Goal: Task Accomplishment & Management: Use online tool/utility

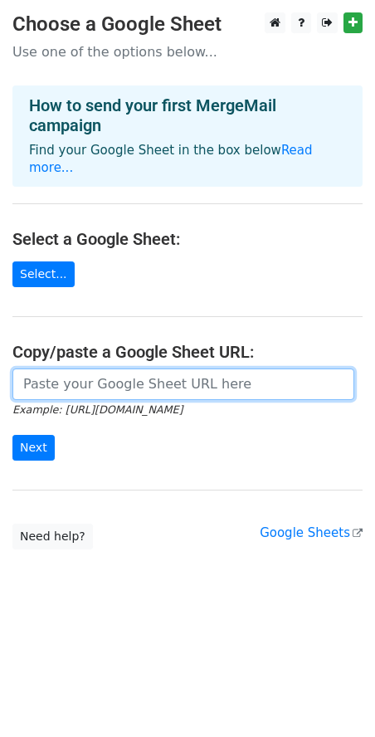
click at [77, 375] on input "url" at bounding box center [183, 385] width 342 height 32
paste input "https://docs.google.com/spreadsheets/d/1v3EMdj9ZT_UXgOQtuK3S0oCY04vz-9fnC97jKKC…"
type input "https://docs.google.com/spreadsheets/d/1v3EMdj9ZT_UXgOQtuK3S0oCY04vz-9fnC97jKKC…"
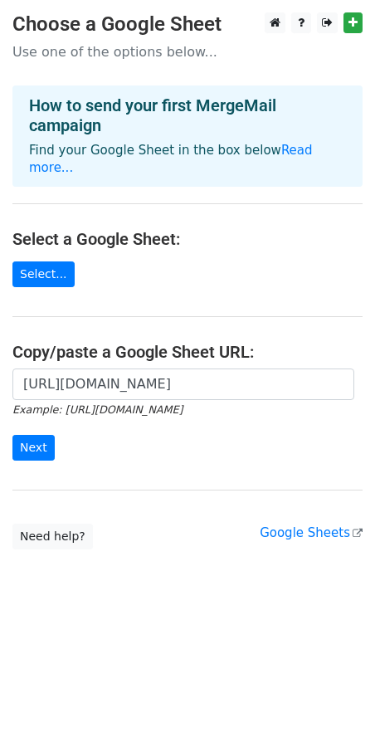
scroll to position [0, 0]
click at [30, 435] on input "Next" at bounding box center [33, 448] width 42 height 26
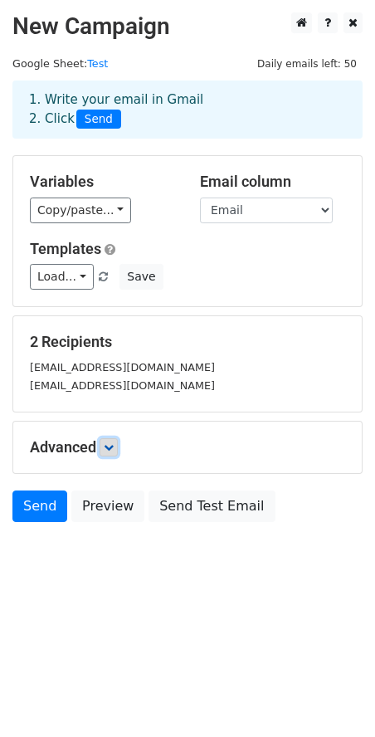
click at [114, 450] on icon at bounding box center [109, 447] width 10 height 10
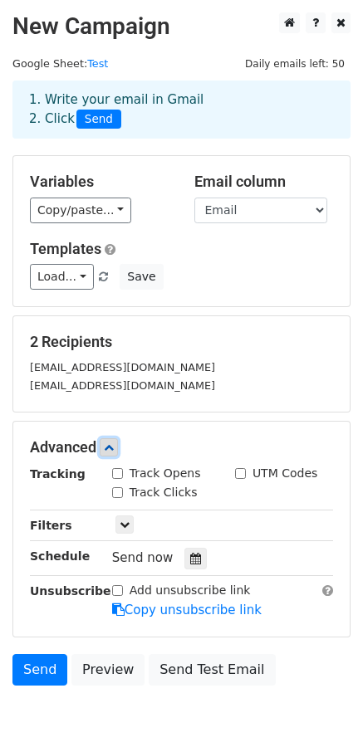
scroll to position [83, 0]
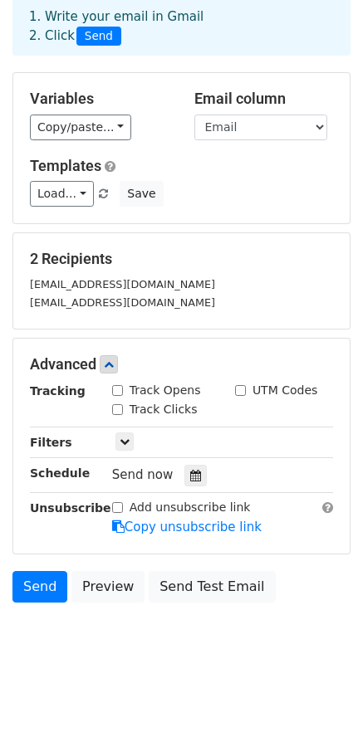
click at [123, 390] on div "Track Opens" at bounding box center [156, 390] width 89 height 17
click at [122, 407] on input "Track Clicks" at bounding box center [117, 409] width 11 height 11
checkbox input "true"
click at [115, 389] on input "Track Opens" at bounding box center [117, 390] width 11 height 11
checkbox input "true"
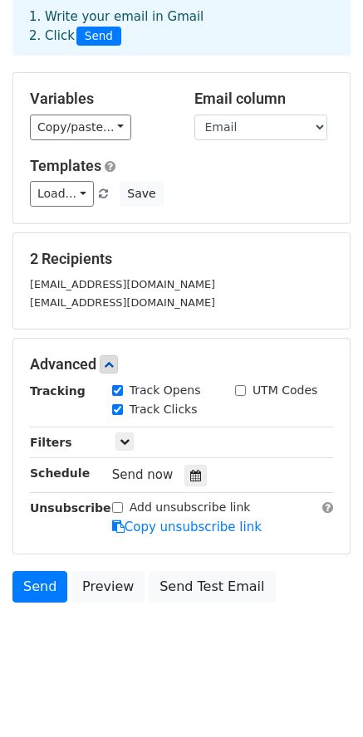
click at [238, 390] on input "UTM Codes" at bounding box center [240, 390] width 11 height 11
checkbox input "true"
click at [34, 589] on link "Send" at bounding box center [39, 587] width 55 height 32
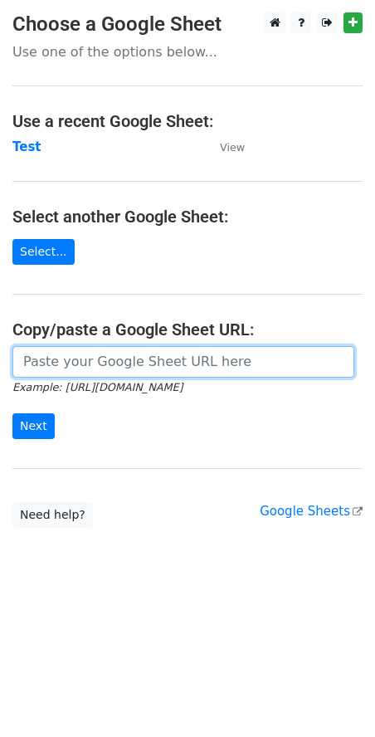
click at [105, 368] on input "url" at bounding box center [183, 362] width 342 height 32
paste input "[URL][DOMAIN_NAME]"
type input "[URL][DOMAIN_NAME]"
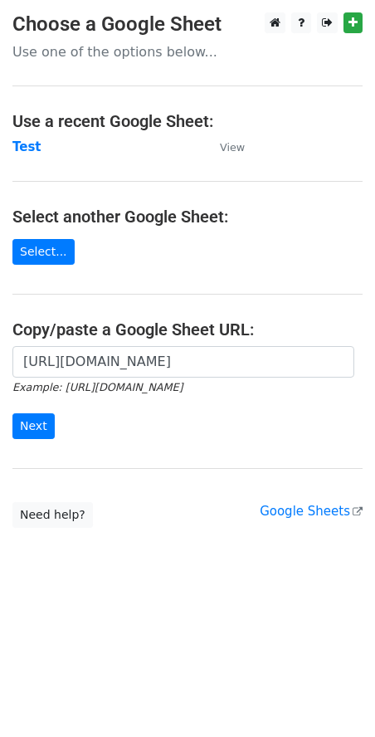
scroll to position [0, 0]
click at [148, 556] on body "Choose a Google Sheet Use one of the options below... Use a recent Google Sheet…" at bounding box center [187, 303] width 375 height 582
click at [30, 421] on input "Next" at bounding box center [33, 426] width 42 height 26
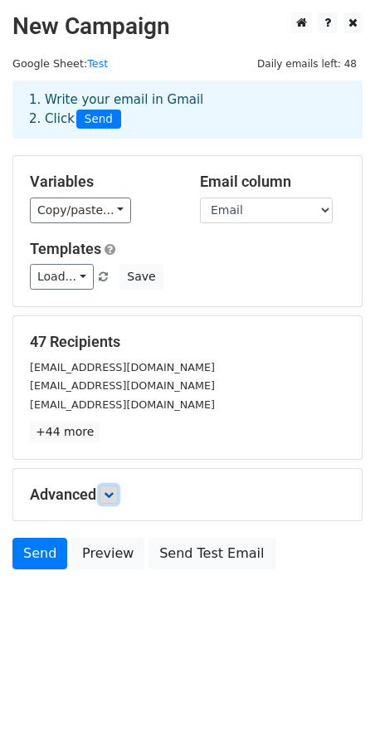
click at [113, 496] on icon at bounding box center [109, 495] width 10 height 10
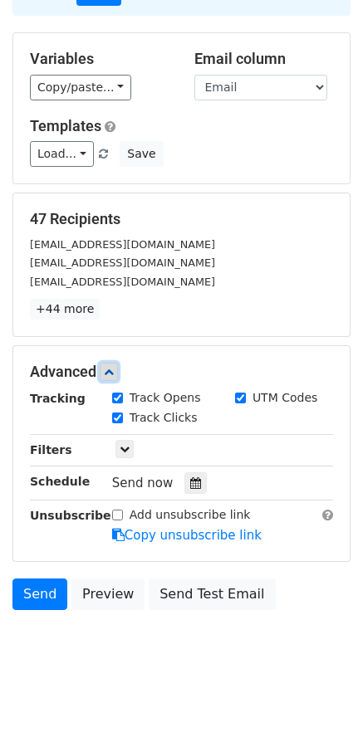
scroll to position [136, 0]
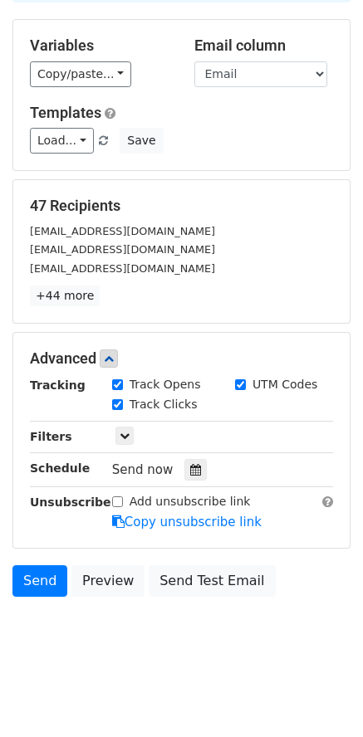
click at [115, 501] on input "Add unsubscribe link" at bounding box center [117, 501] width 11 height 11
checkbox input "true"
click at [44, 587] on link "Send" at bounding box center [39, 581] width 55 height 32
